Goal: Check status: Check status

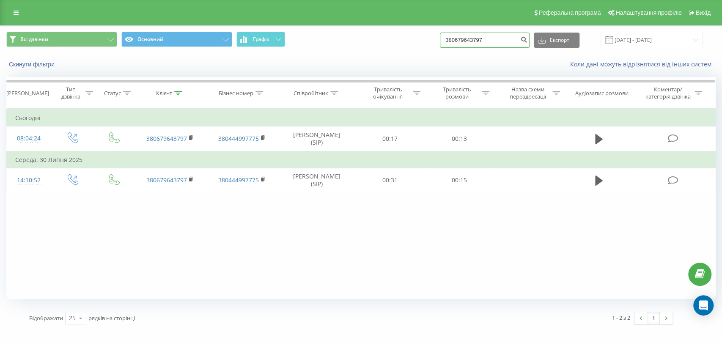
click at [462, 38] on input "380679643797" at bounding box center [485, 40] width 90 height 15
drag, startPoint x: 0, startPoint y: 0, endPoint x: 463, endPoint y: 38, distance: 464.4
click at [463, 38] on input "380679643797" at bounding box center [485, 40] width 90 height 15
paste input "507702775"
type input "380507702775"
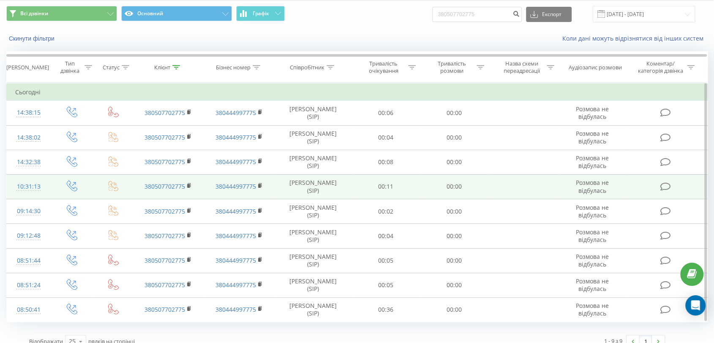
scroll to position [36, 0]
